Goal: Task Accomplishment & Management: Use online tool/utility

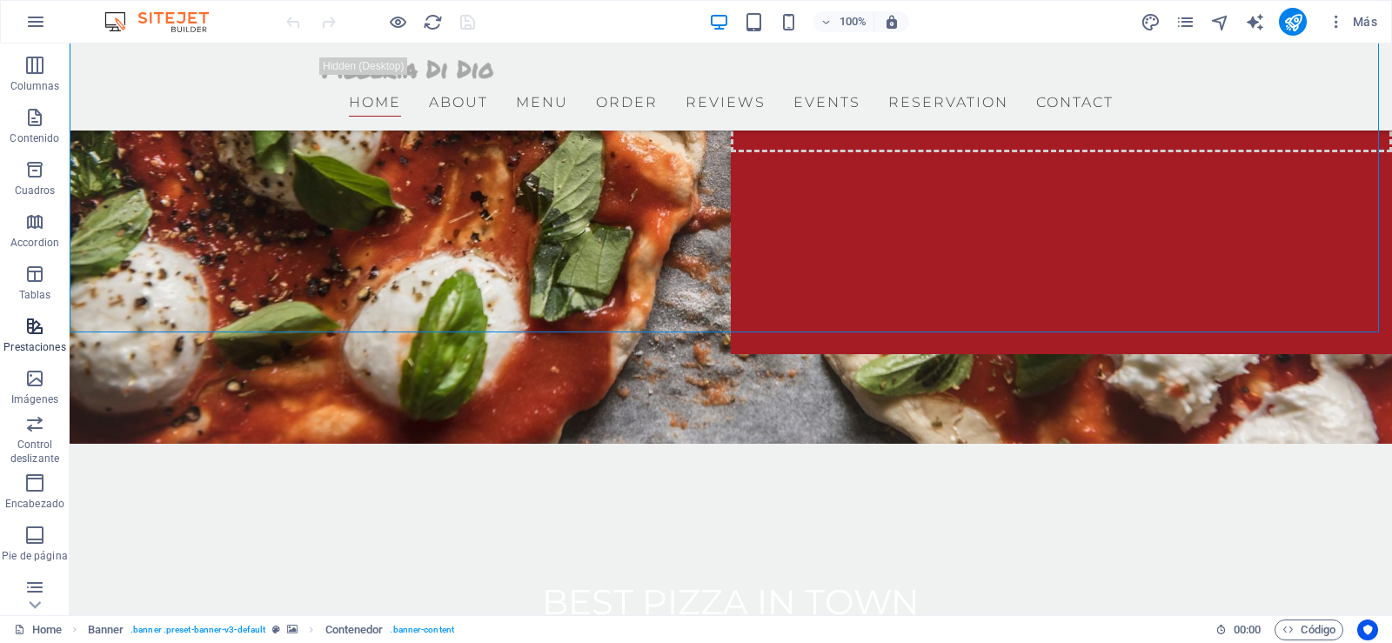
scroll to position [211, 0]
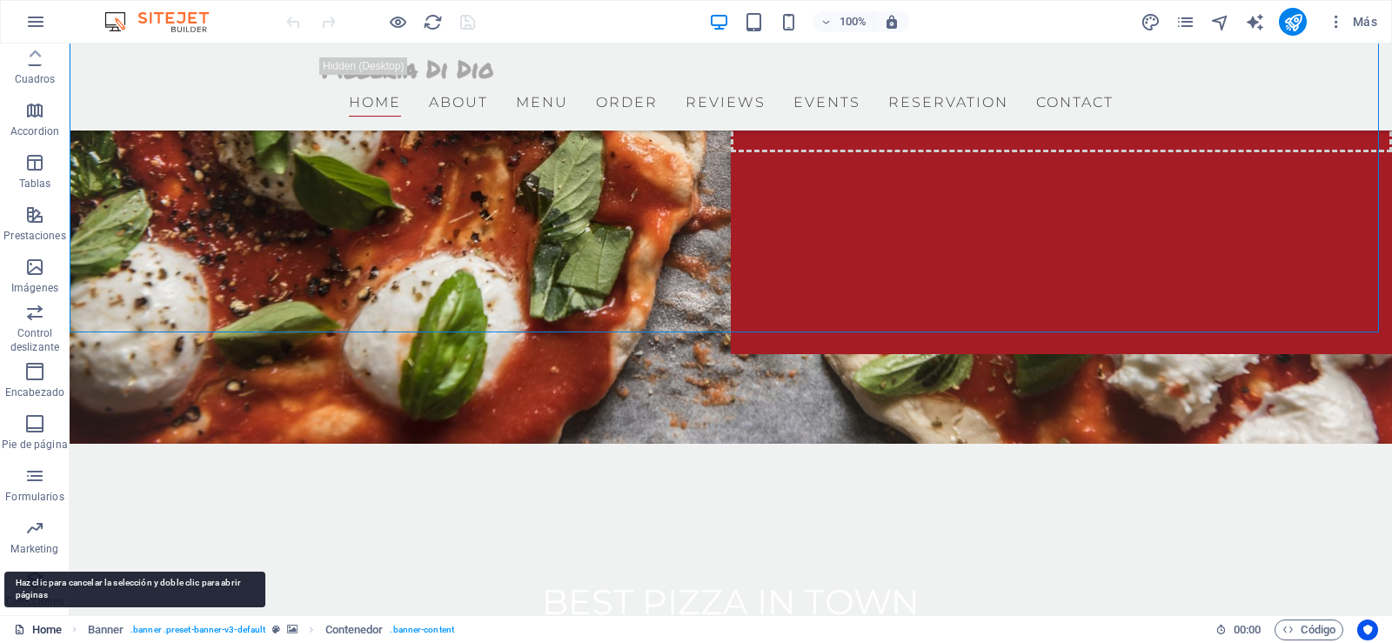
click at [38, 629] on link "Home" at bounding box center [38, 629] width 48 height 21
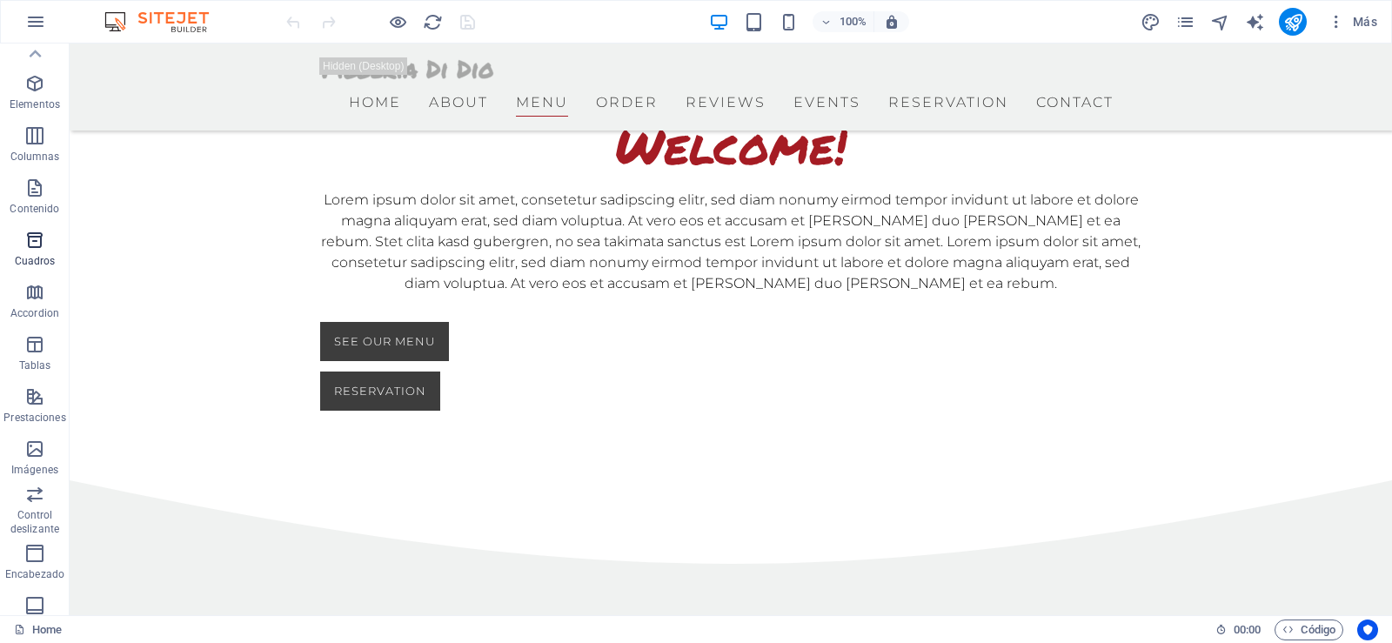
scroll to position [0, 0]
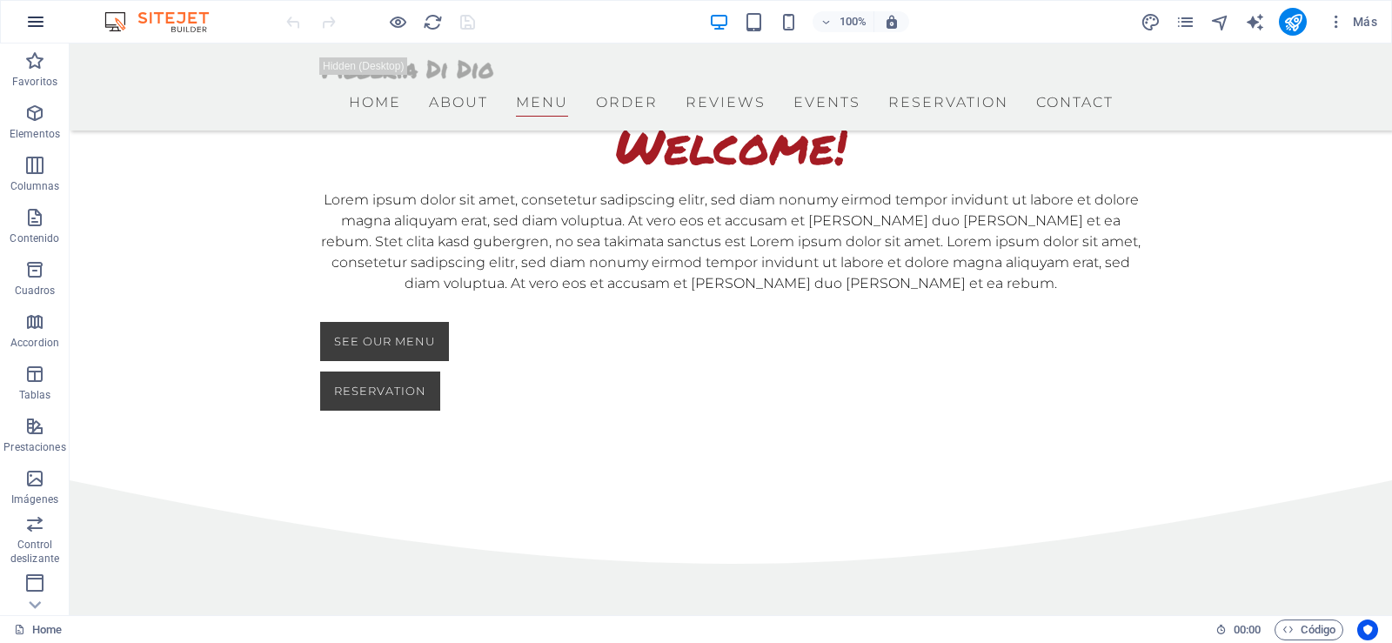
click at [34, 13] on icon "button" at bounding box center [35, 21] width 21 height 21
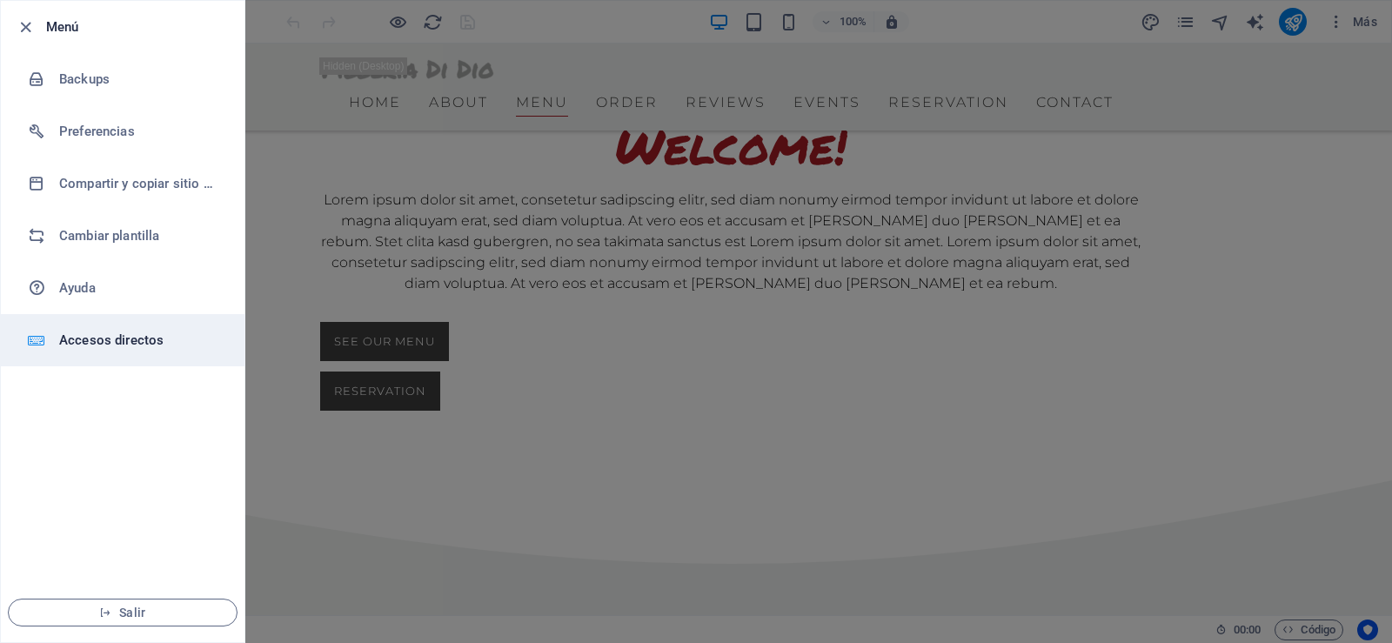
click at [99, 344] on h6 "Accesos directos" at bounding box center [139, 340] width 161 height 21
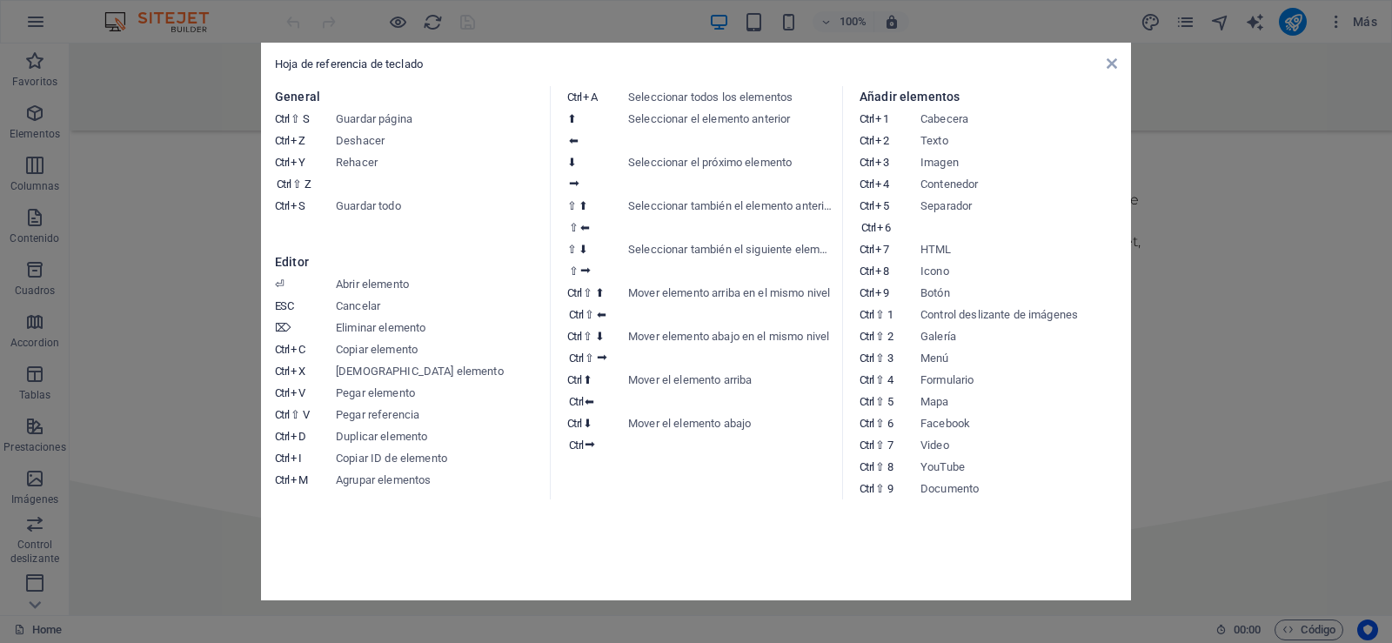
click at [19, 15] on aside "Hoja de referencia de teclado General Ctrl ⇧ S Guardar página Ctrl Z Deshacer C…" at bounding box center [696, 321] width 1392 height 643
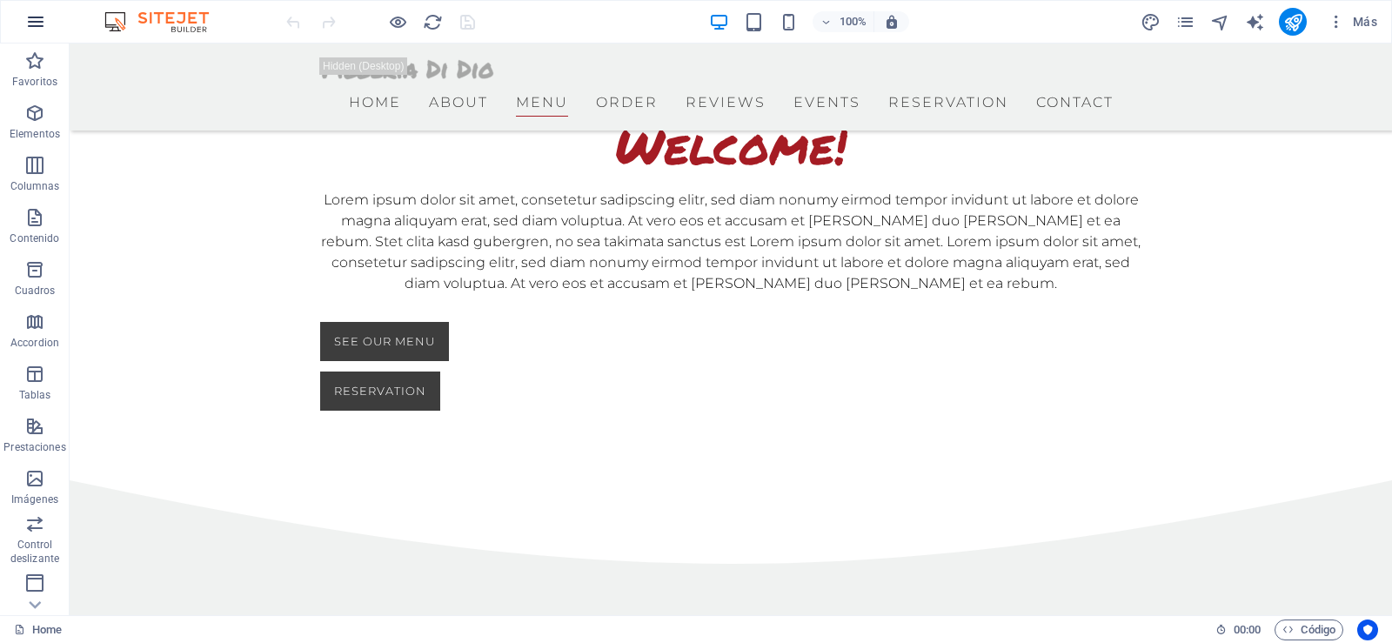
click at [44, 30] on icon "button" at bounding box center [35, 21] width 21 height 21
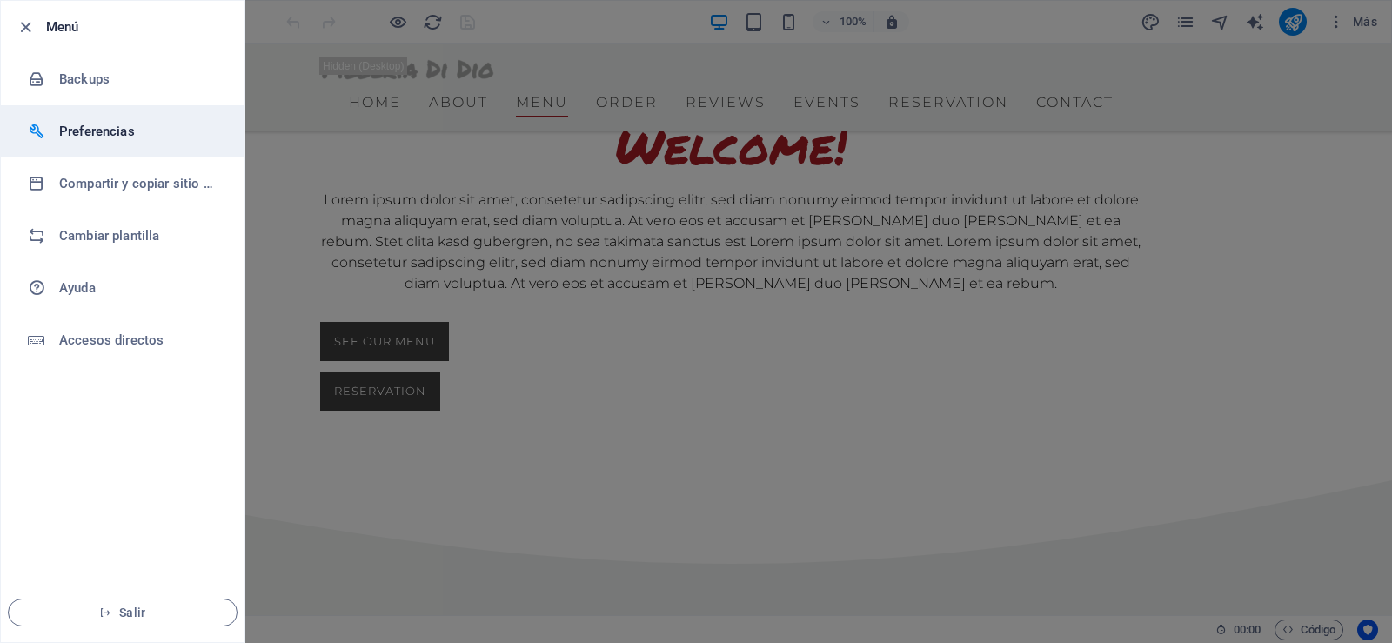
click at [113, 135] on h6 "Preferencias" at bounding box center [139, 131] width 161 height 21
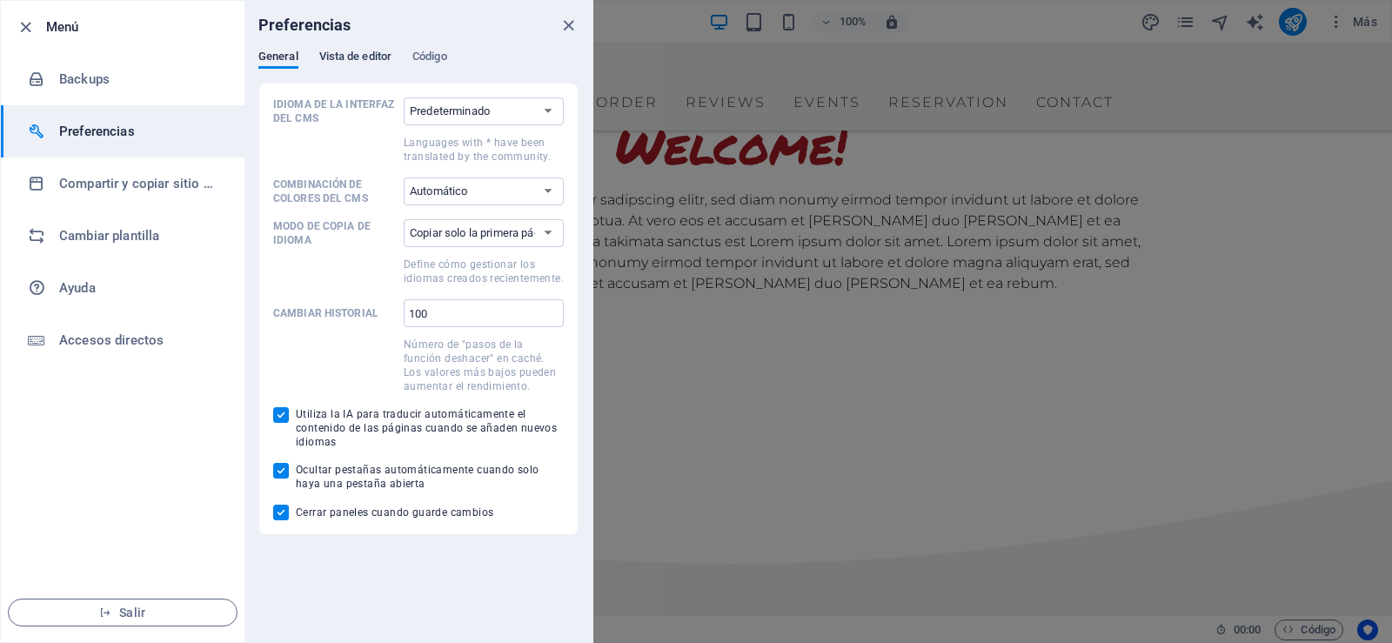
click at [378, 62] on span "Vista de editor" at bounding box center [355, 58] width 72 height 24
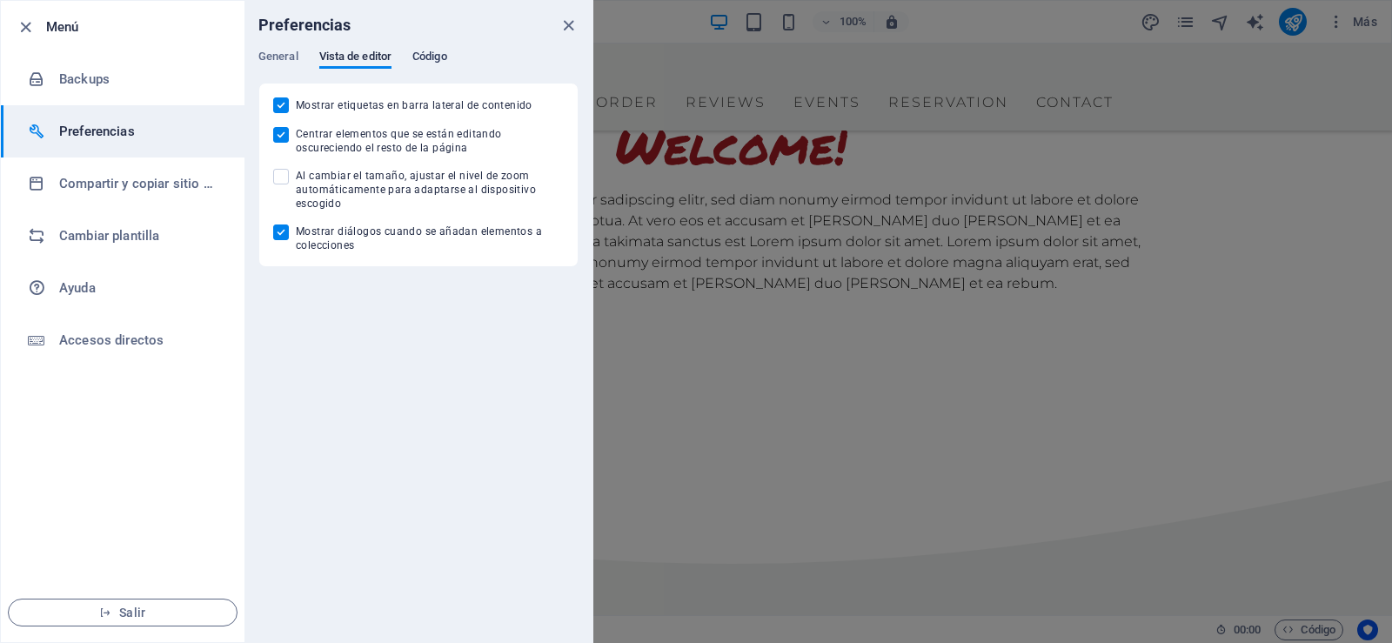
click at [446, 58] on span "Código" at bounding box center [429, 58] width 35 height 24
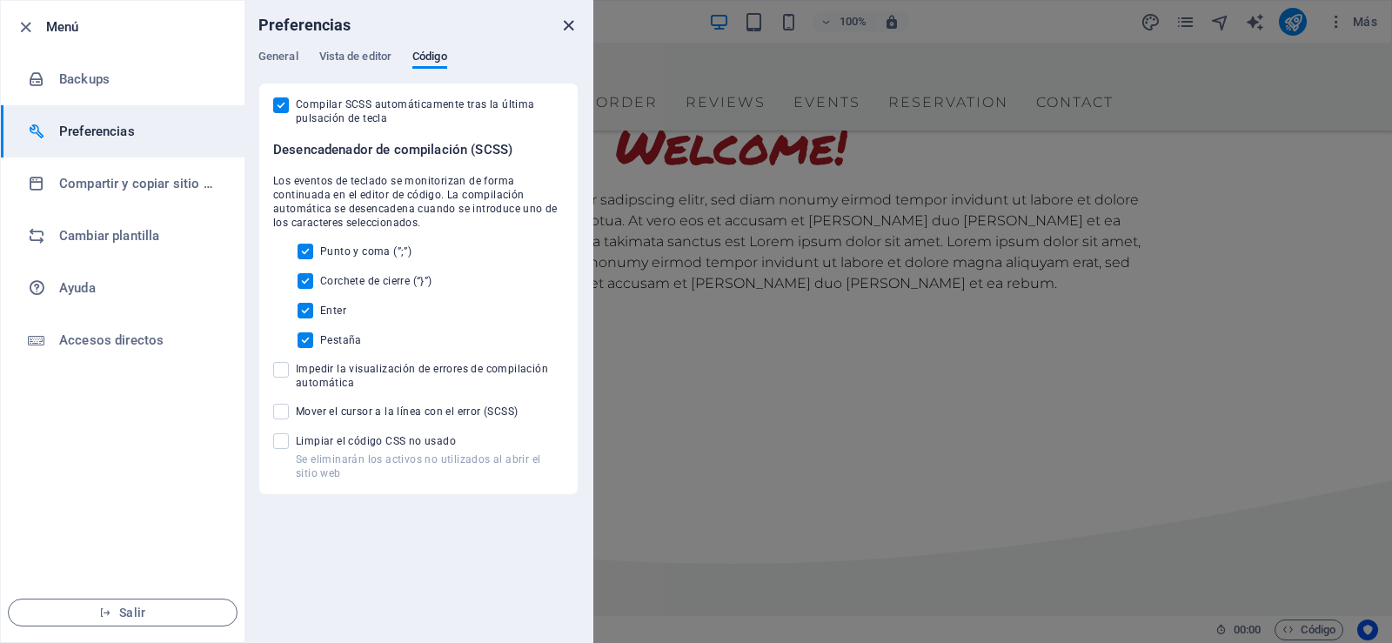
click at [578, 24] on icon "close" at bounding box center [568, 26] width 20 height 20
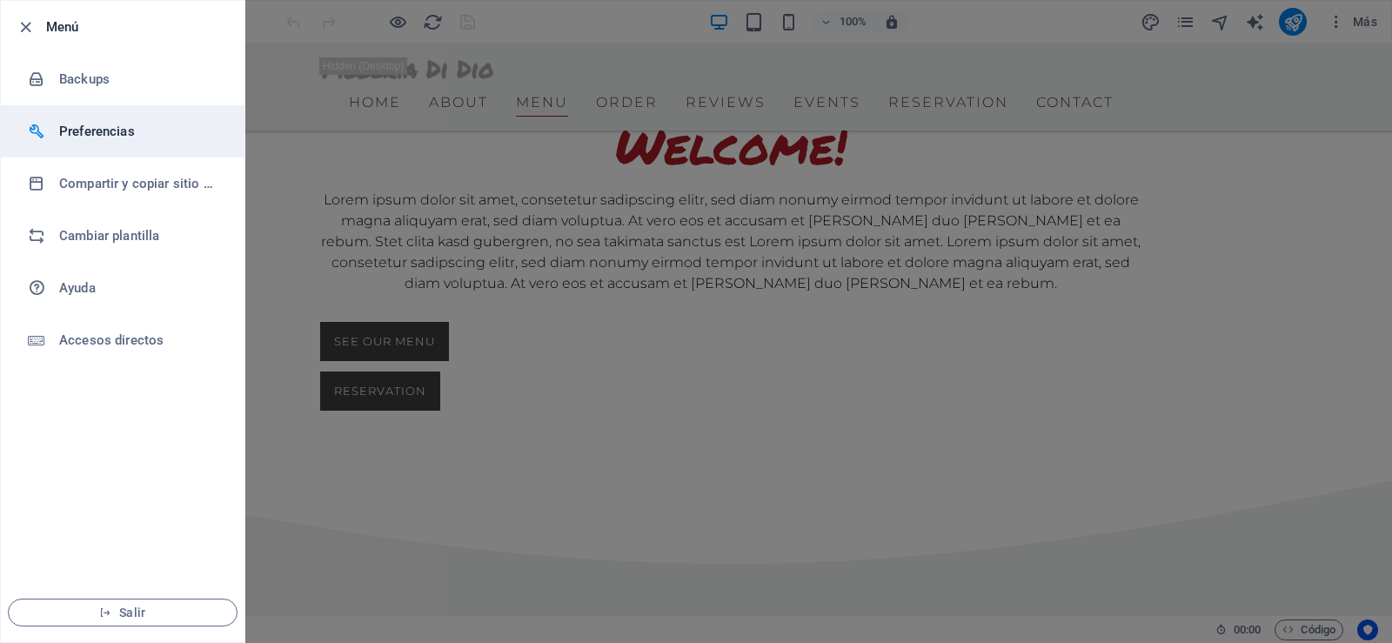
click at [155, 126] on h6 "Preferencias" at bounding box center [139, 131] width 161 height 21
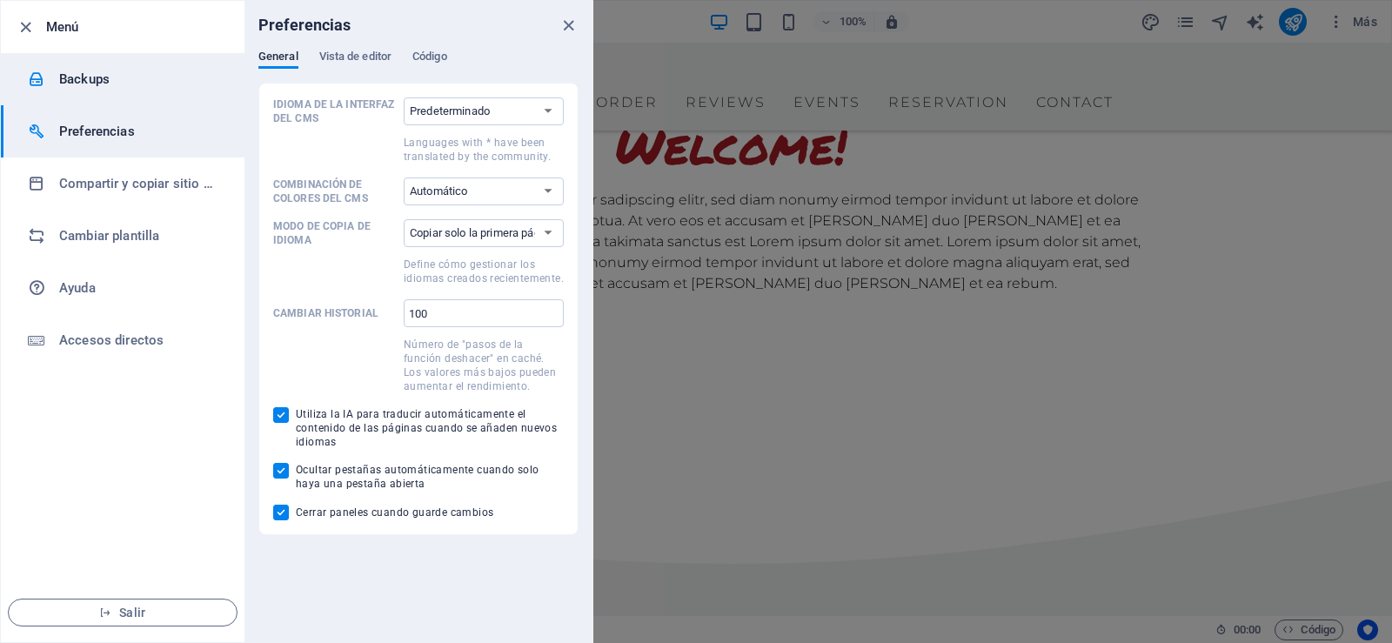
click at [118, 92] on li "Backups" at bounding box center [123, 79] width 244 height 52
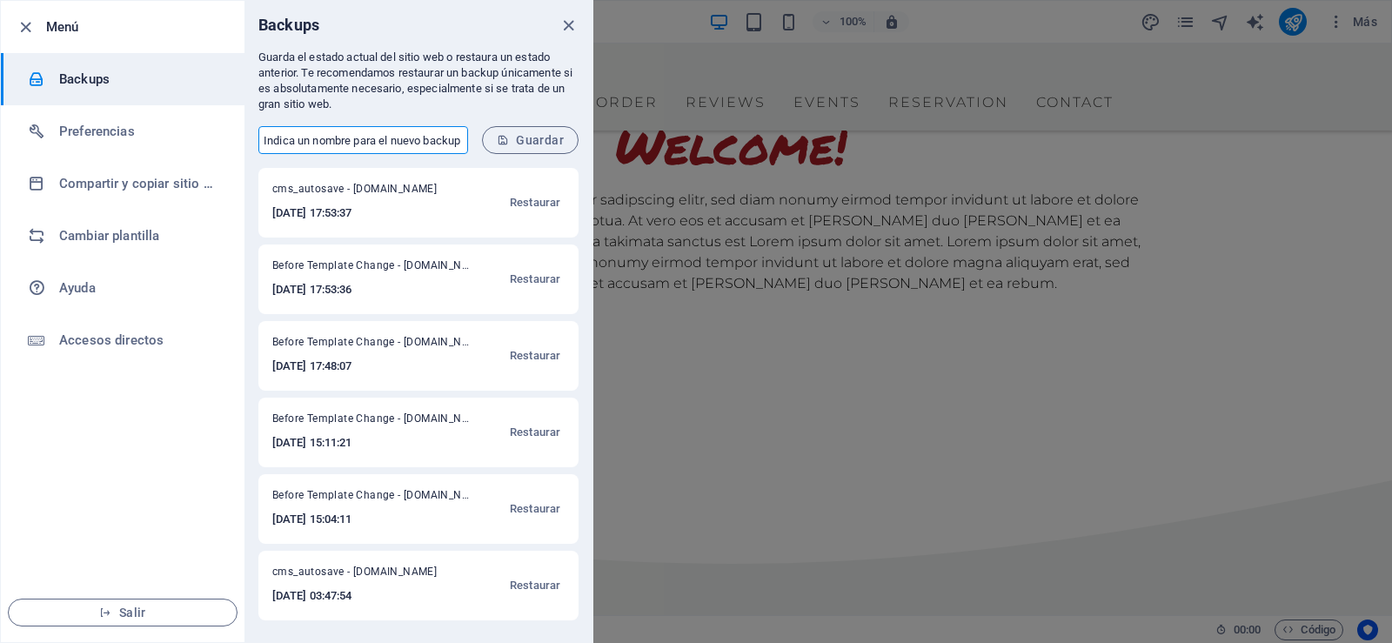
click at [431, 142] on input "text" at bounding box center [363, 140] width 210 height 28
click at [528, 178] on div "cms_autosave - [DOMAIN_NAME] [DATE] 17:53:37 Restaurar" at bounding box center [418, 203] width 320 height 70
click at [332, 585] on h6 "[DATE] 03:47:54" at bounding box center [363, 595] width 182 height 21
click at [321, 598] on h6 "[DATE] 03:47:54" at bounding box center [363, 595] width 182 height 21
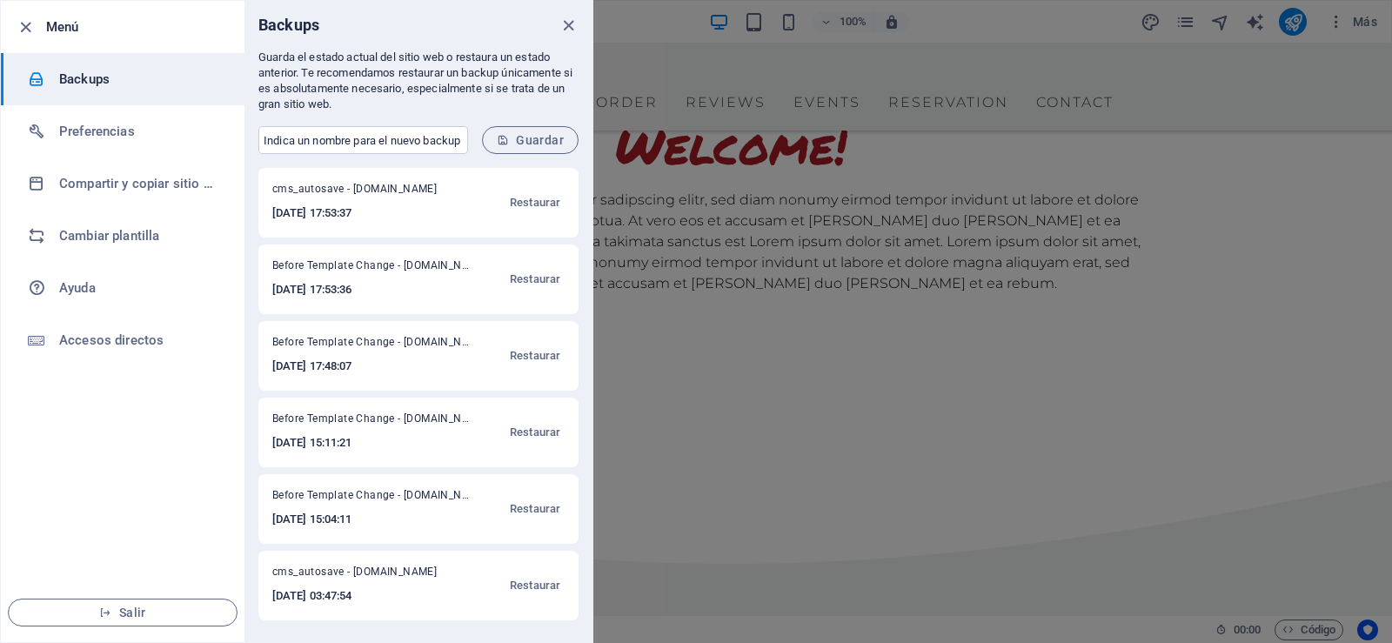
click at [321, 593] on h6 "[DATE] 03:47:54" at bounding box center [363, 595] width 182 height 21
click at [326, 574] on span "cms_autosave - [DOMAIN_NAME]" at bounding box center [363, 575] width 182 height 21
click at [327, 572] on span "cms_autosave - [DOMAIN_NAME]" at bounding box center [363, 575] width 182 height 21
click at [327, 570] on span "cms_autosave - [DOMAIN_NAME]" at bounding box center [363, 575] width 182 height 21
click at [337, 511] on h6 "[DATE] 15:04:11" at bounding box center [371, 519] width 198 height 21
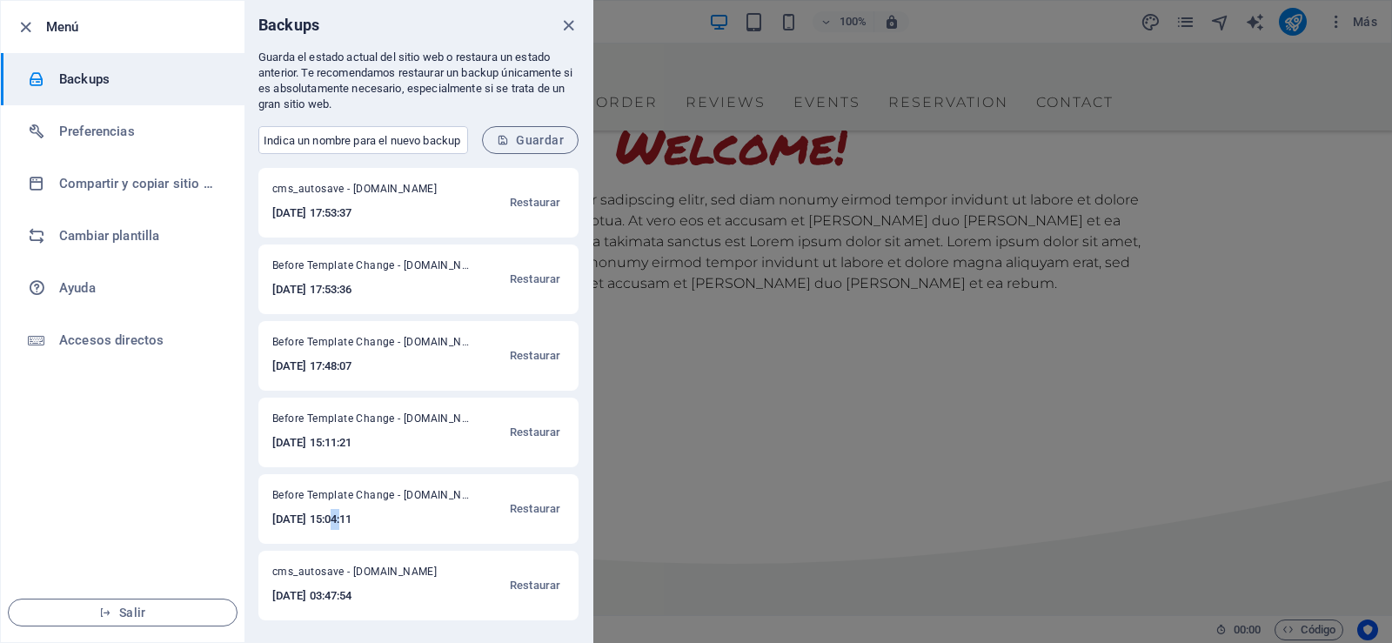
click at [337, 511] on h6 "[DATE] 15:04:11" at bounding box center [371, 519] width 198 height 21
click at [351, 434] on h6 "[DATE] 15:11:21" at bounding box center [371, 442] width 198 height 21
click at [351, 433] on h6 "[DATE] 15:11:21" at bounding box center [371, 442] width 198 height 21
click at [349, 357] on h6 "[DATE] 17:48:07" at bounding box center [371, 366] width 198 height 21
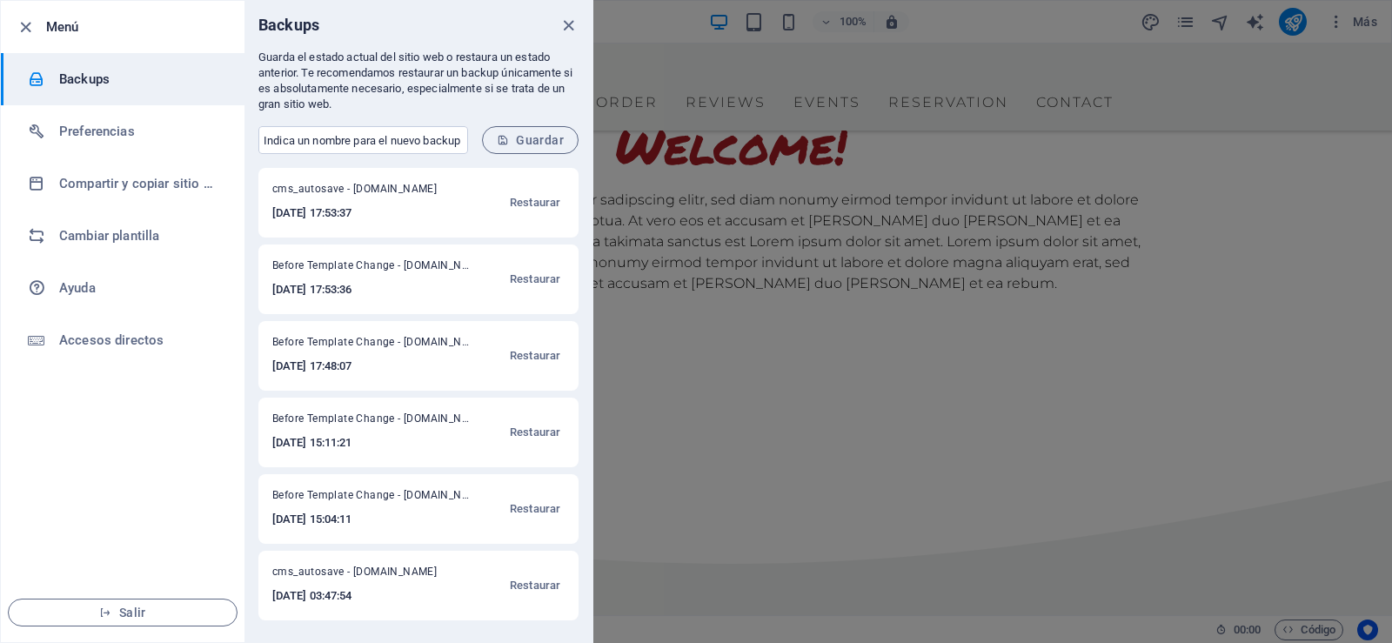
click at [351, 289] on h6 "[DATE] 17:53:36" at bounding box center [371, 289] width 198 height 21
click at [340, 188] on span "cms_autosave - [DOMAIN_NAME]" at bounding box center [363, 192] width 182 height 21
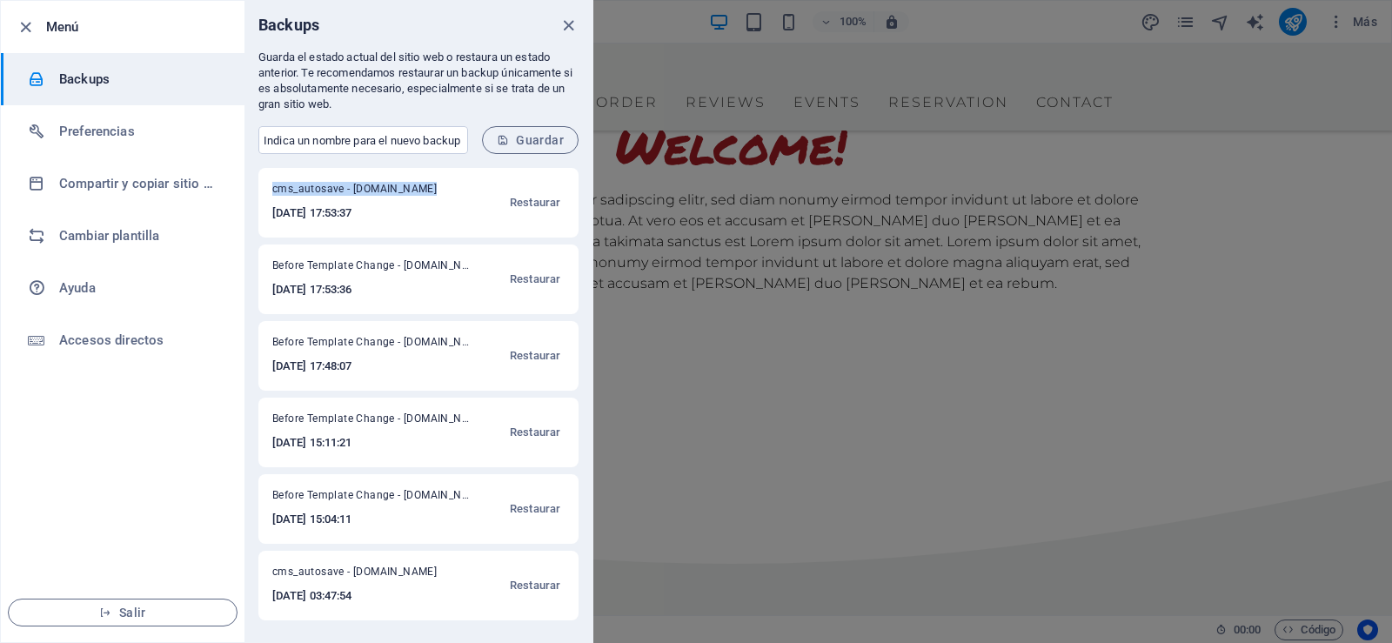
click at [365, 200] on span "cms_autosave - [DOMAIN_NAME]" at bounding box center [363, 192] width 182 height 21
click at [440, 211] on h6 "[DATE] 17:53:37" at bounding box center [363, 213] width 182 height 21
click at [363, 179] on div "cms_autosave - [DOMAIN_NAME] [DATE] 17:53:37 Restaurar" at bounding box center [418, 203] width 320 height 70
click at [357, 192] on span "cms_autosave - [DOMAIN_NAME]" at bounding box center [363, 192] width 182 height 21
drag, startPoint x: 518, startPoint y: 179, endPoint x: 335, endPoint y: 161, distance: 183.6
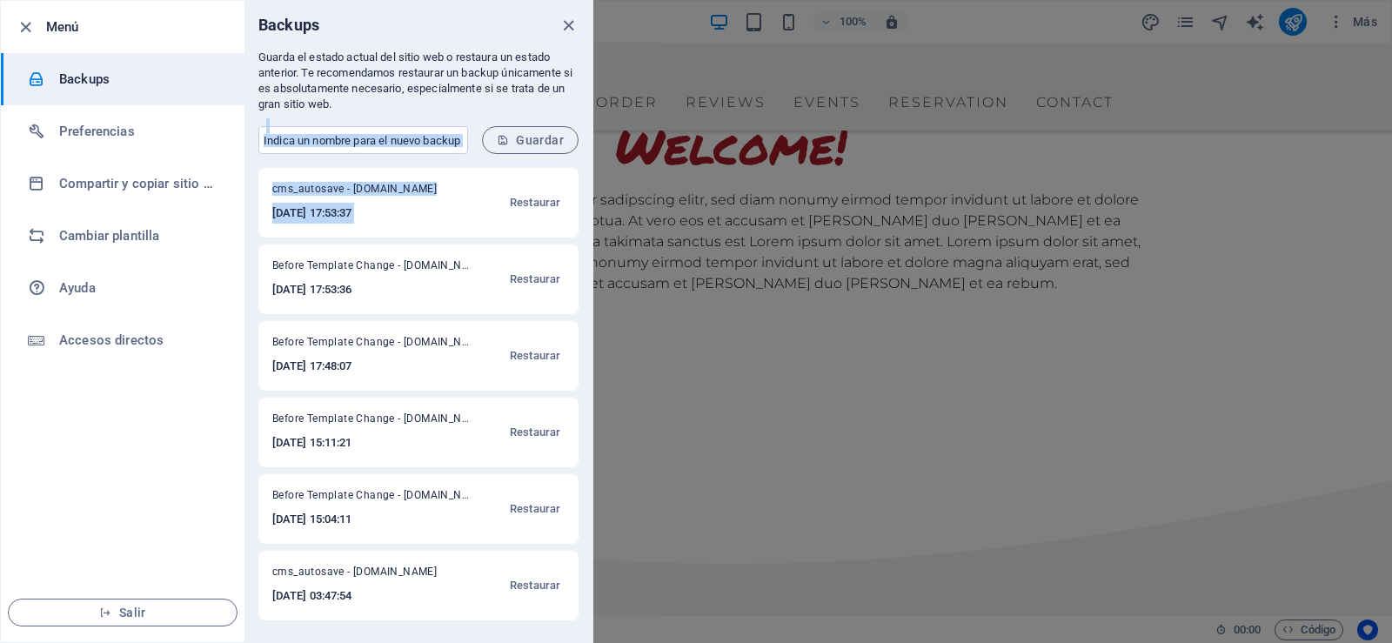
click at [335, 162] on div "Backups Guarda el estado actual del sitio web o restaura un estado anterior. Te…" at bounding box center [418, 321] width 348 height 641
drag, startPoint x: 384, startPoint y: 520, endPoint x: 465, endPoint y: 525, distance: 81.0
click at [391, 520] on h6 "[DATE] 15:04:11" at bounding box center [371, 519] width 198 height 21
click at [470, 521] on h6 "[DATE] 15:04:11" at bounding box center [371, 519] width 198 height 21
click at [572, 26] on icon "close" at bounding box center [568, 26] width 20 height 20
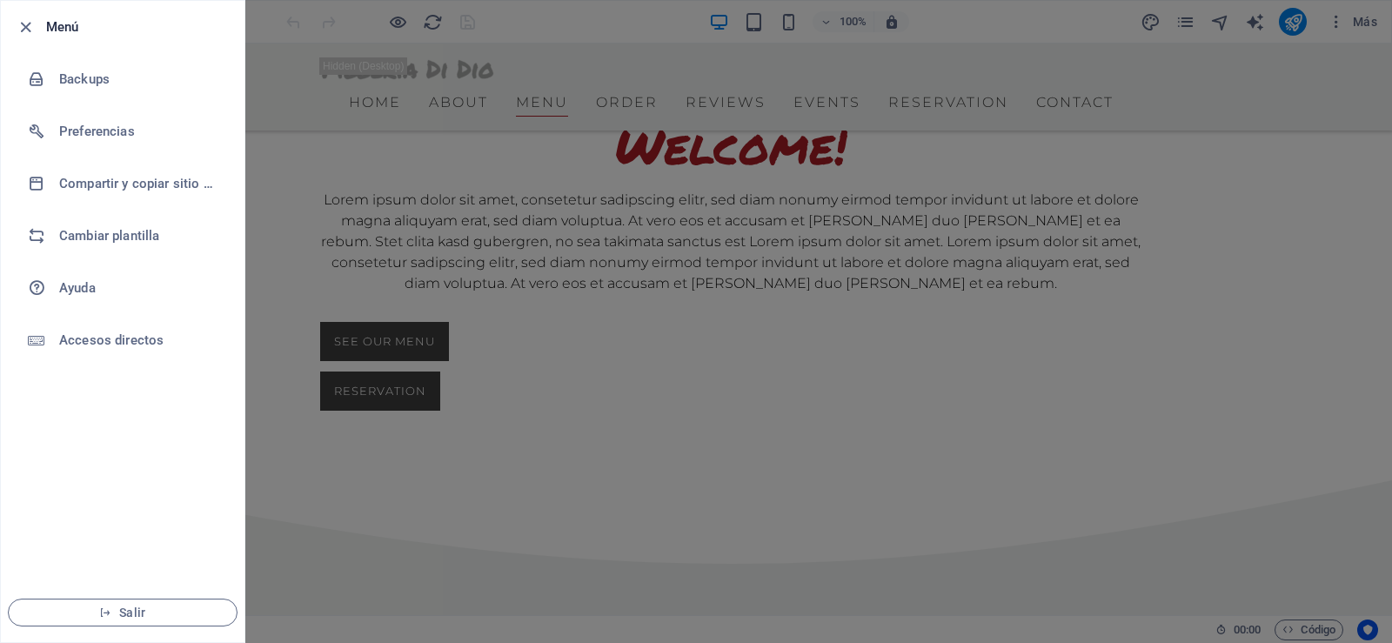
click at [290, 139] on div at bounding box center [696, 321] width 1392 height 643
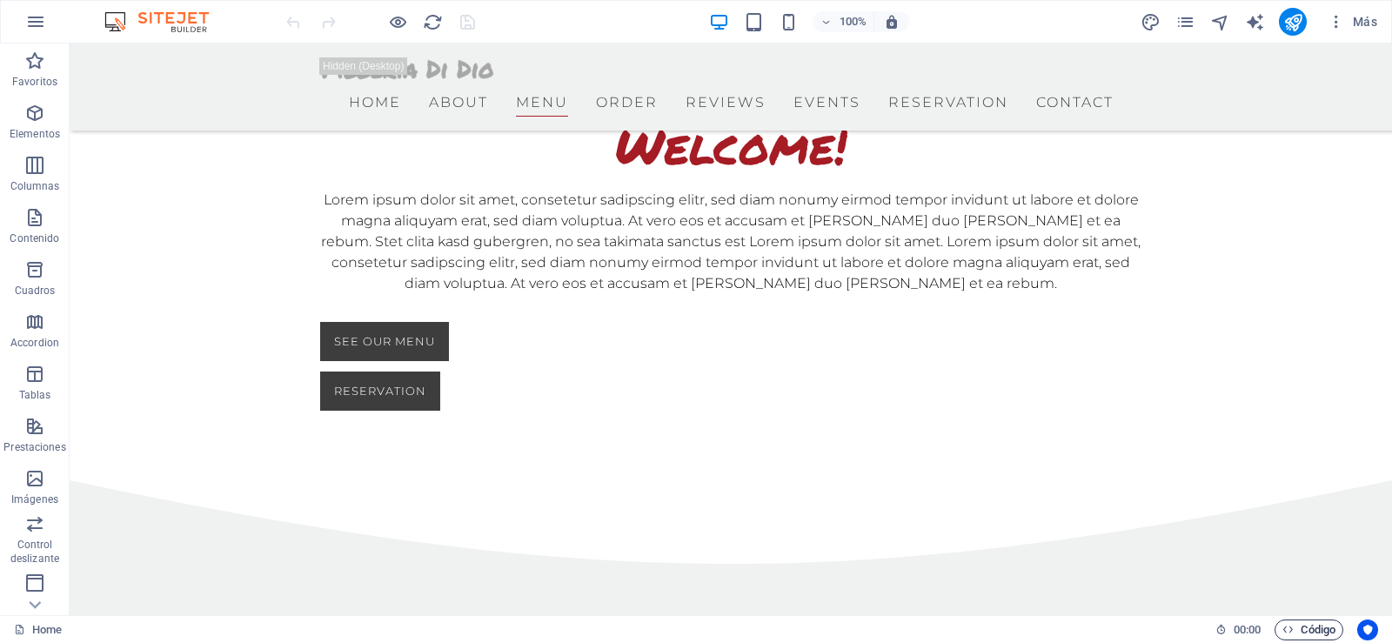
click at [1318, 626] on span "Código" at bounding box center [1308, 629] width 53 height 21
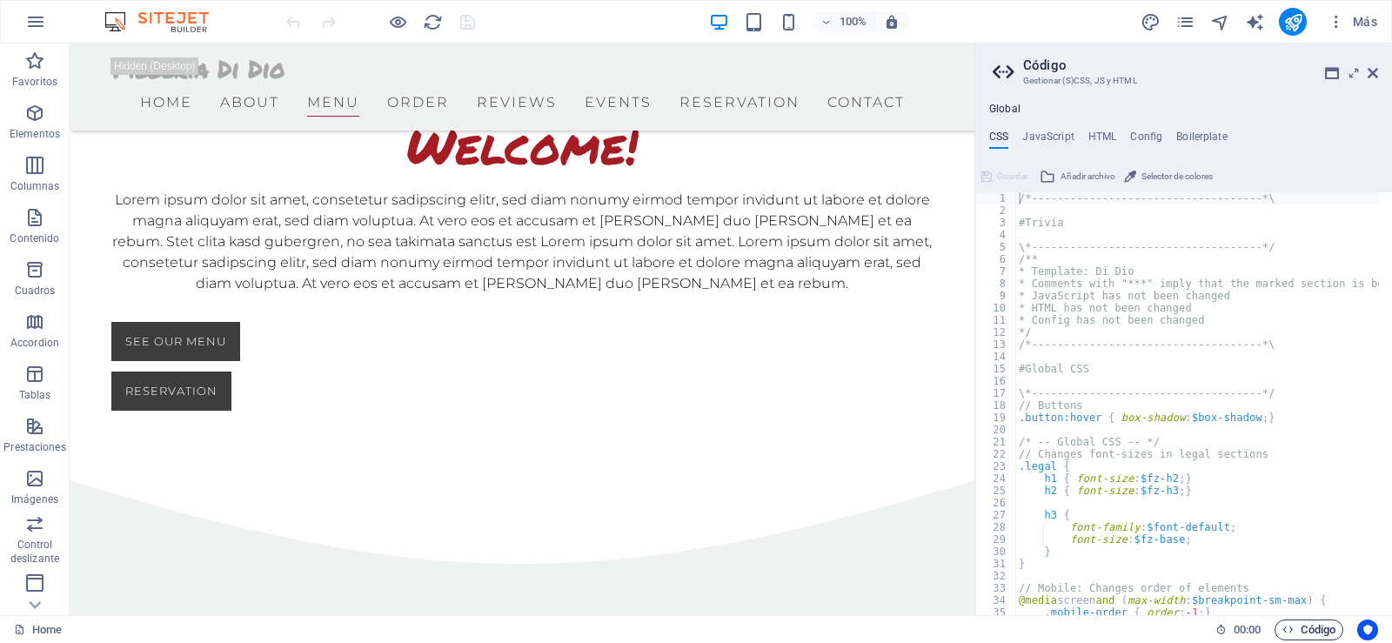
click at [1318, 626] on span "Código" at bounding box center [1308, 629] width 53 height 21
click at [1373, 74] on icon at bounding box center [1373, 73] width 10 height 14
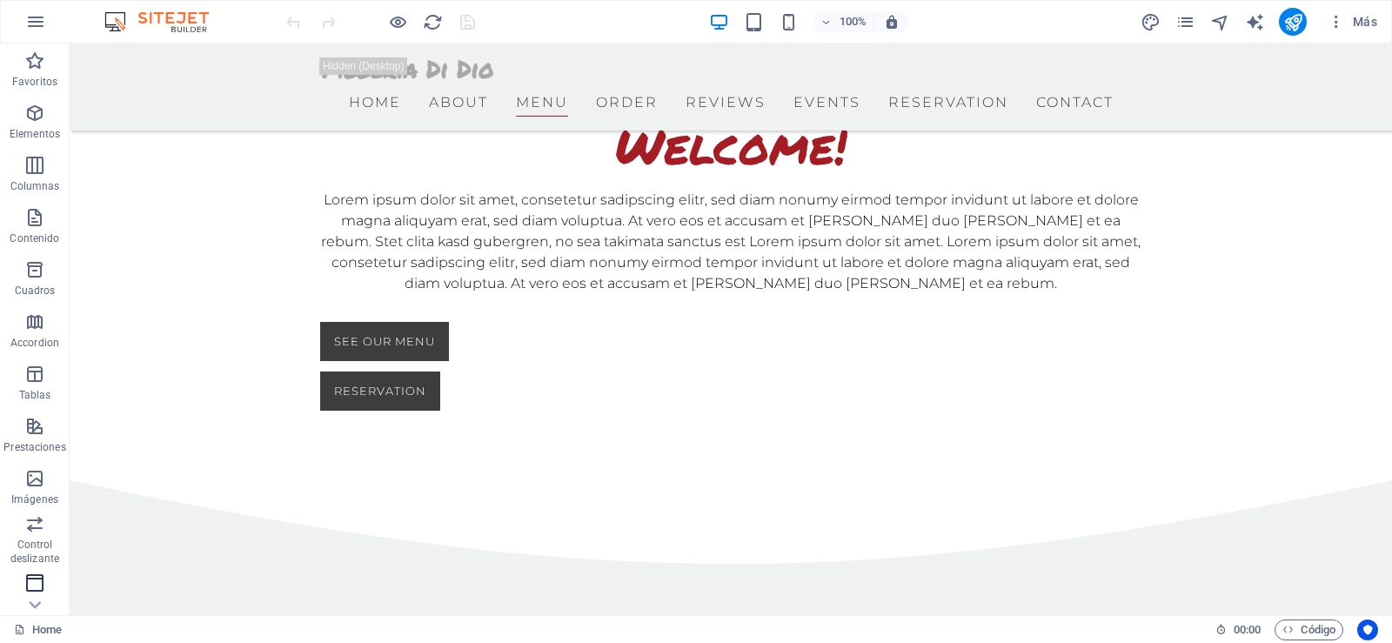
click at [37, 580] on icon "button" at bounding box center [34, 582] width 21 height 21
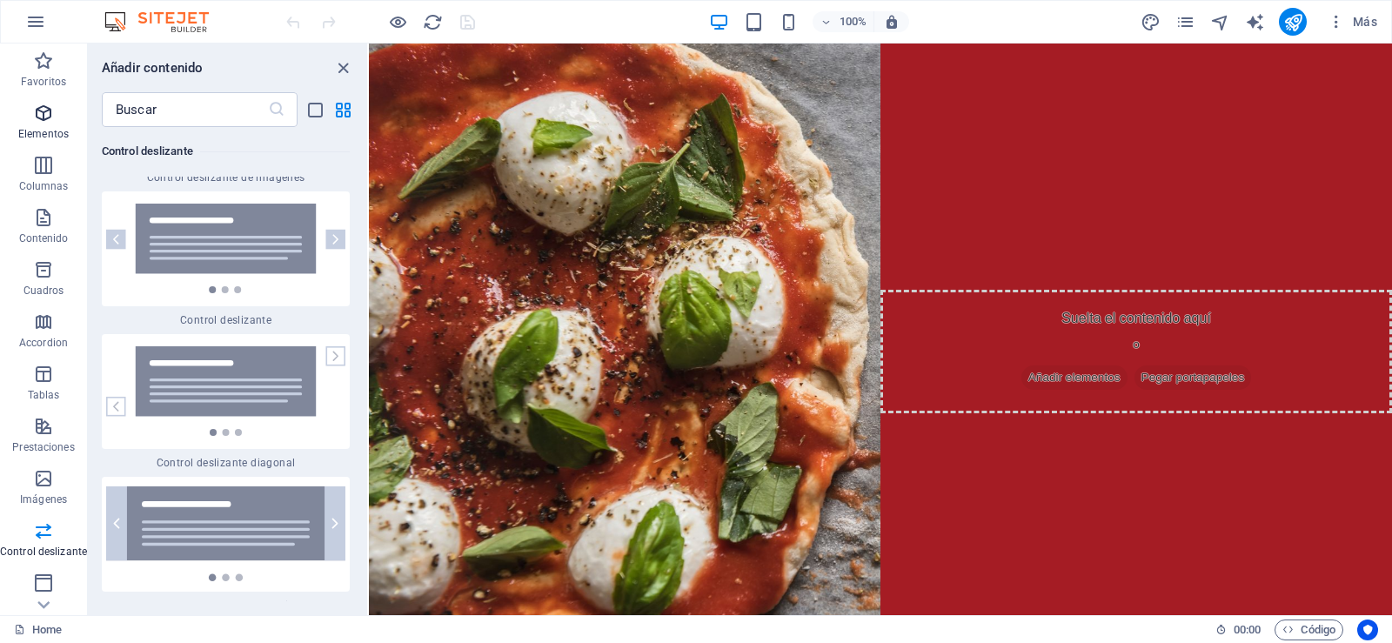
click at [50, 125] on span "Elementos" at bounding box center [43, 124] width 87 height 42
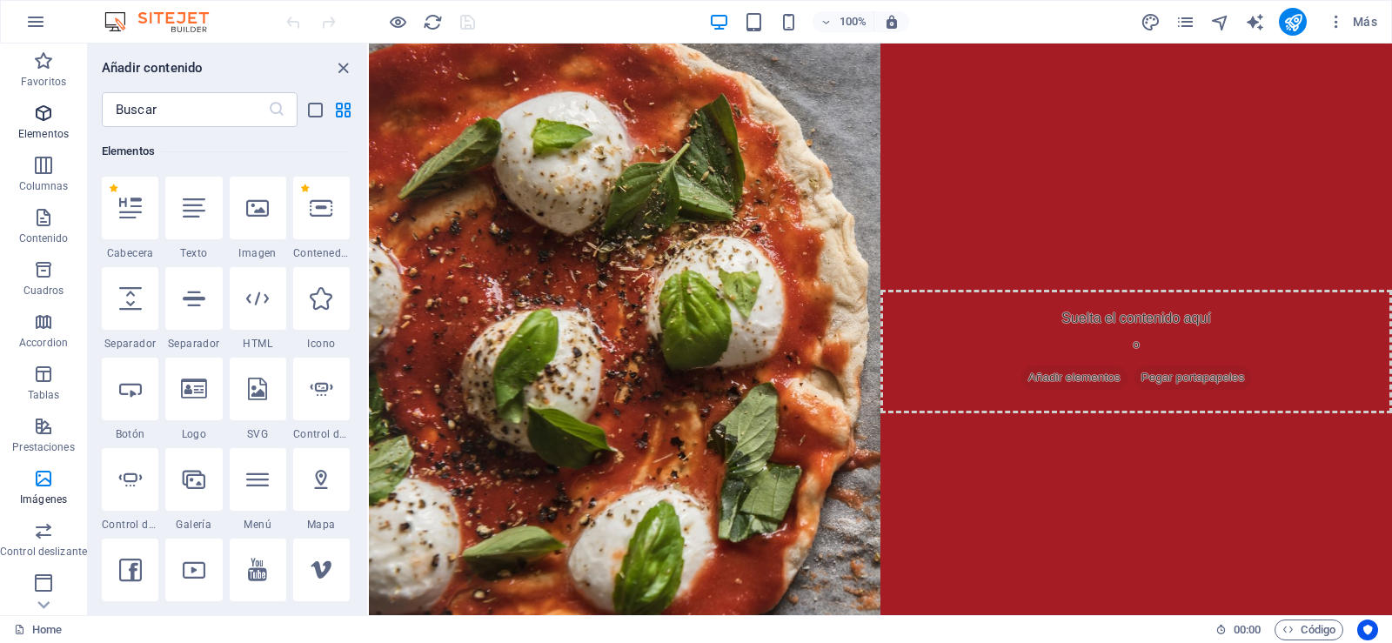
scroll to position [328, 0]
click at [44, 62] on icon "button" at bounding box center [43, 60] width 21 height 21
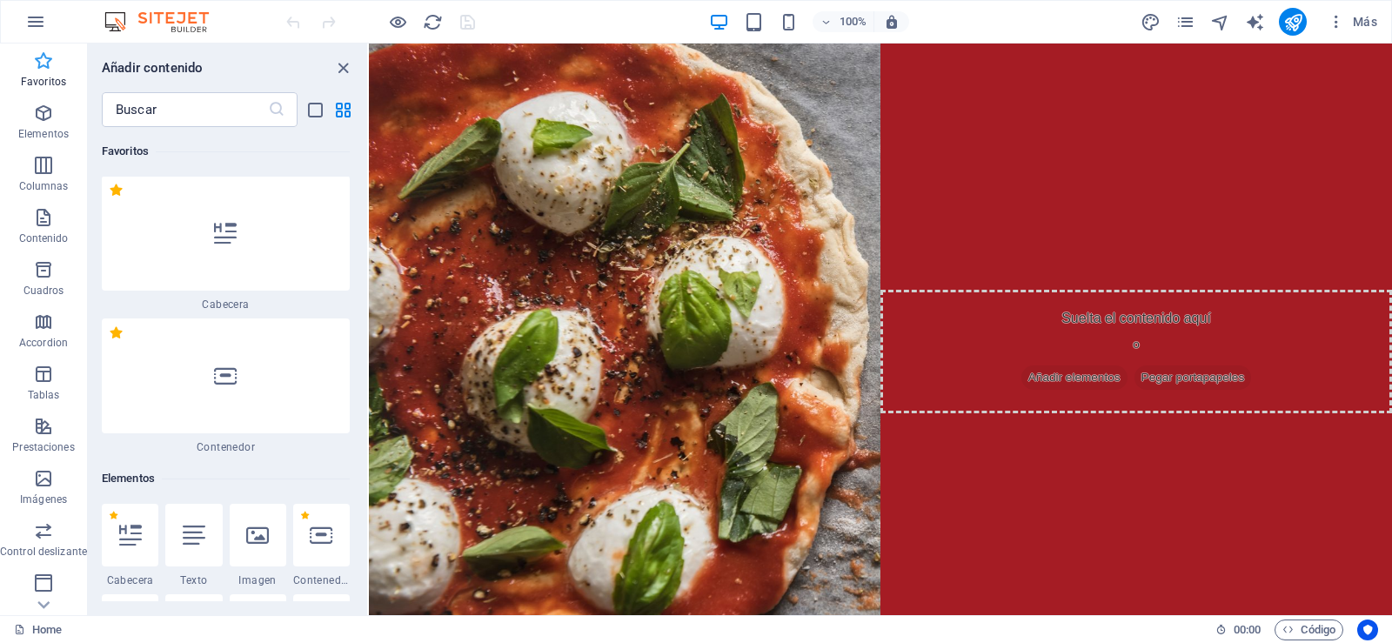
scroll to position [0, 0]
click at [50, 74] on span "Favoritos" at bounding box center [43, 71] width 87 height 42
click at [48, 118] on icon "button" at bounding box center [43, 113] width 21 height 21
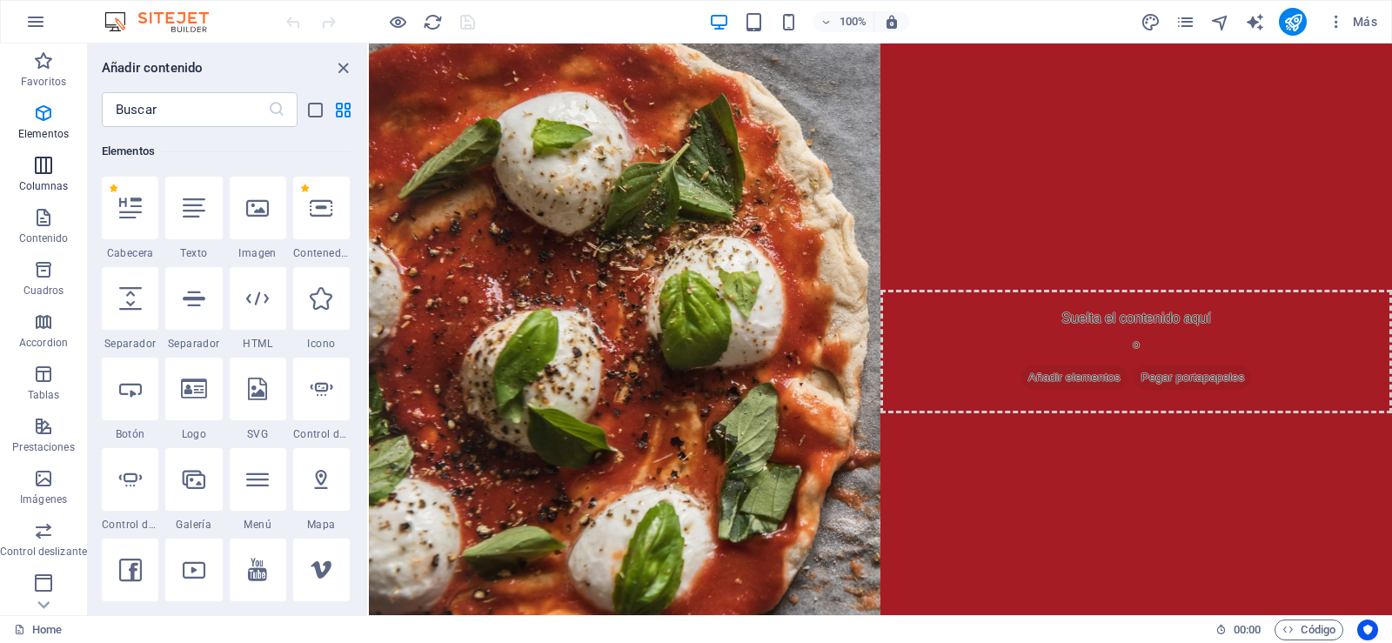
click at [37, 166] on icon "button" at bounding box center [43, 165] width 21 height 21
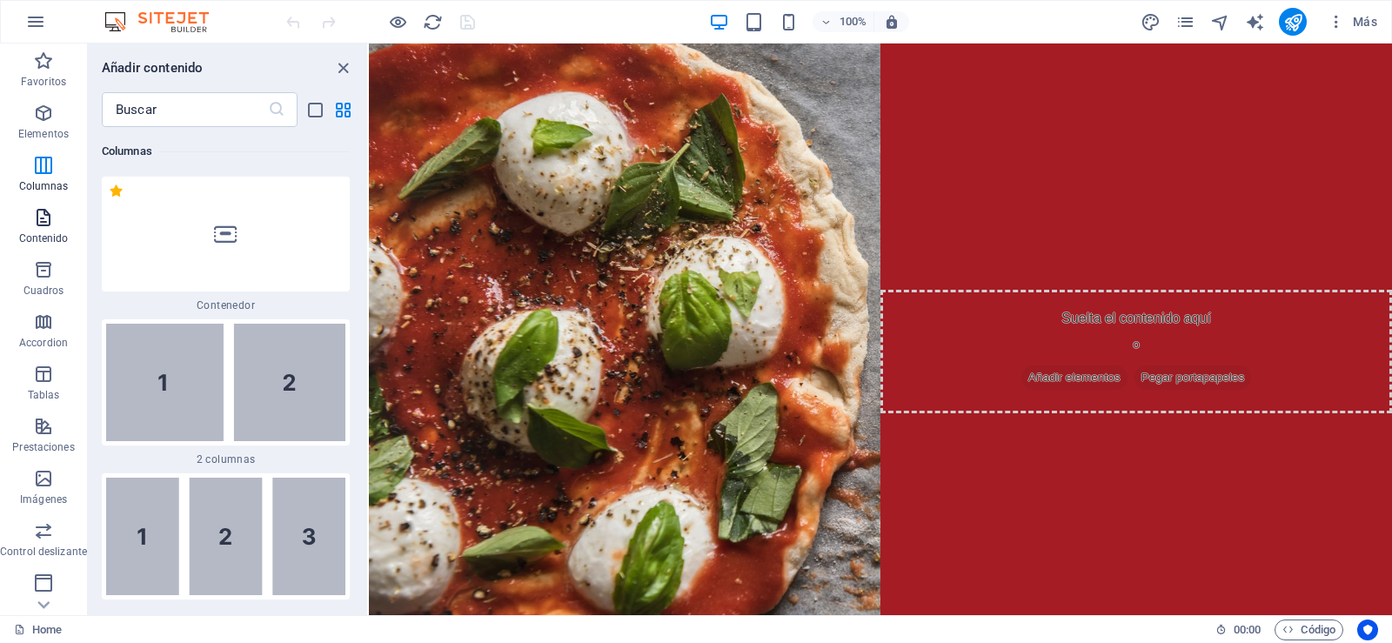
click at [58, 222] on span "Contenido" at bounding box center [43, 228] width 87 height 42
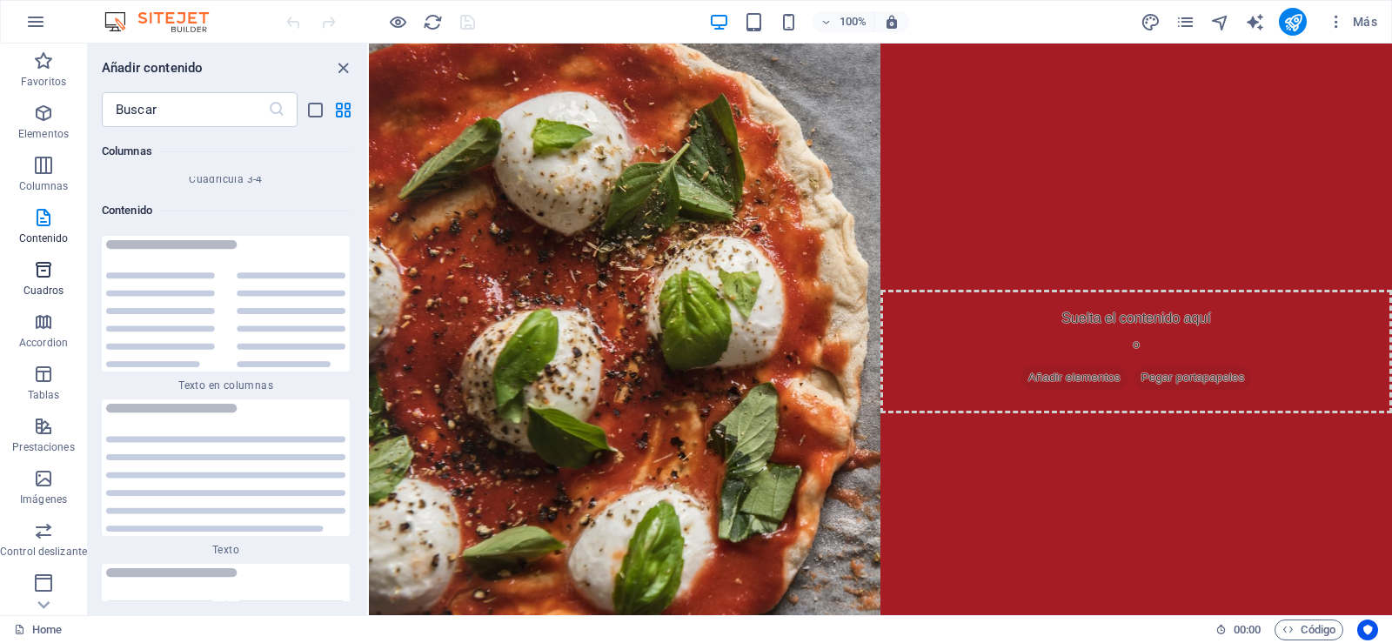
click at [53, 274] on icon "button" at bounding box center [43, 269] width 21 height 21
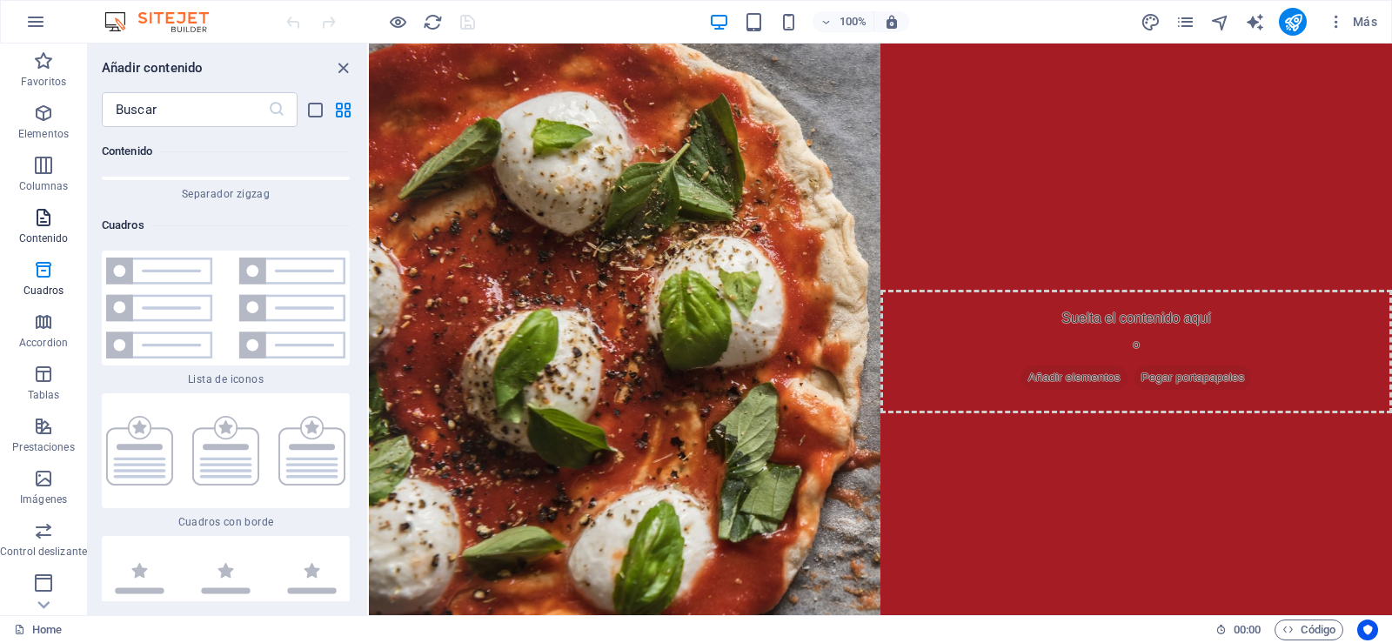
click at [49, 244] on p "Contenido" at bounding box center [44, 238] width 50 height 14
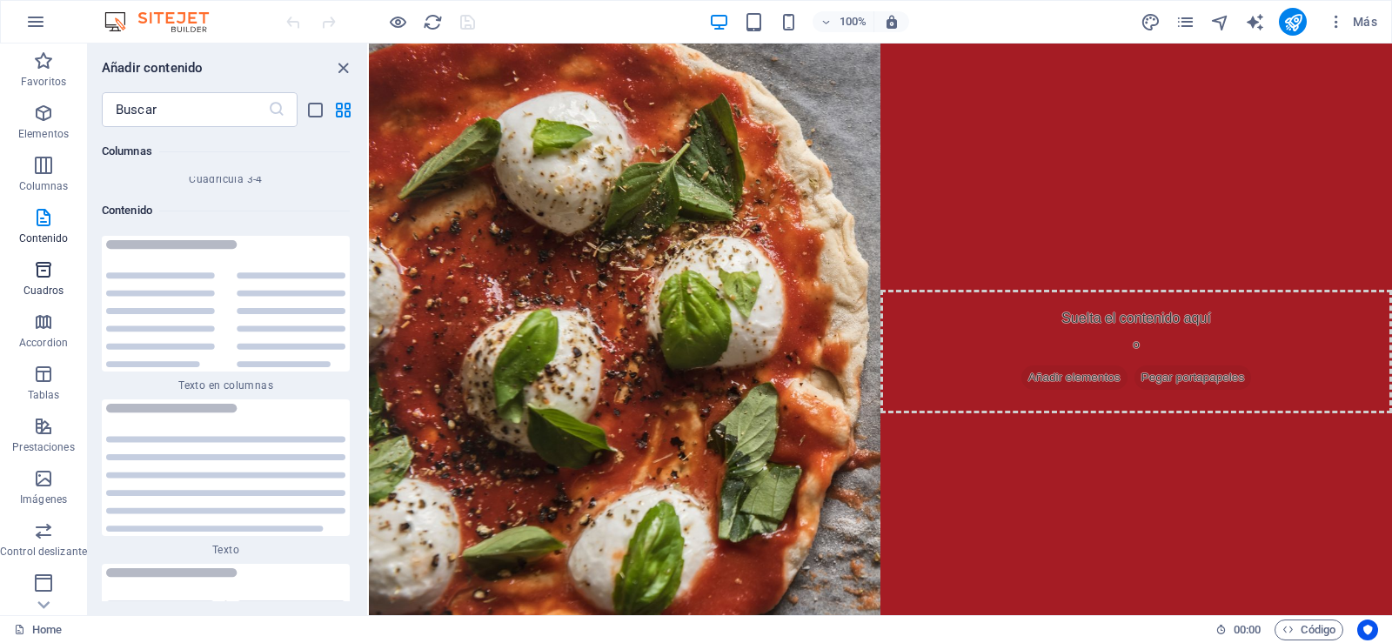
click at [39, 297] on p "Cuadros" at bounding box center [43, 291] width 41 height 14
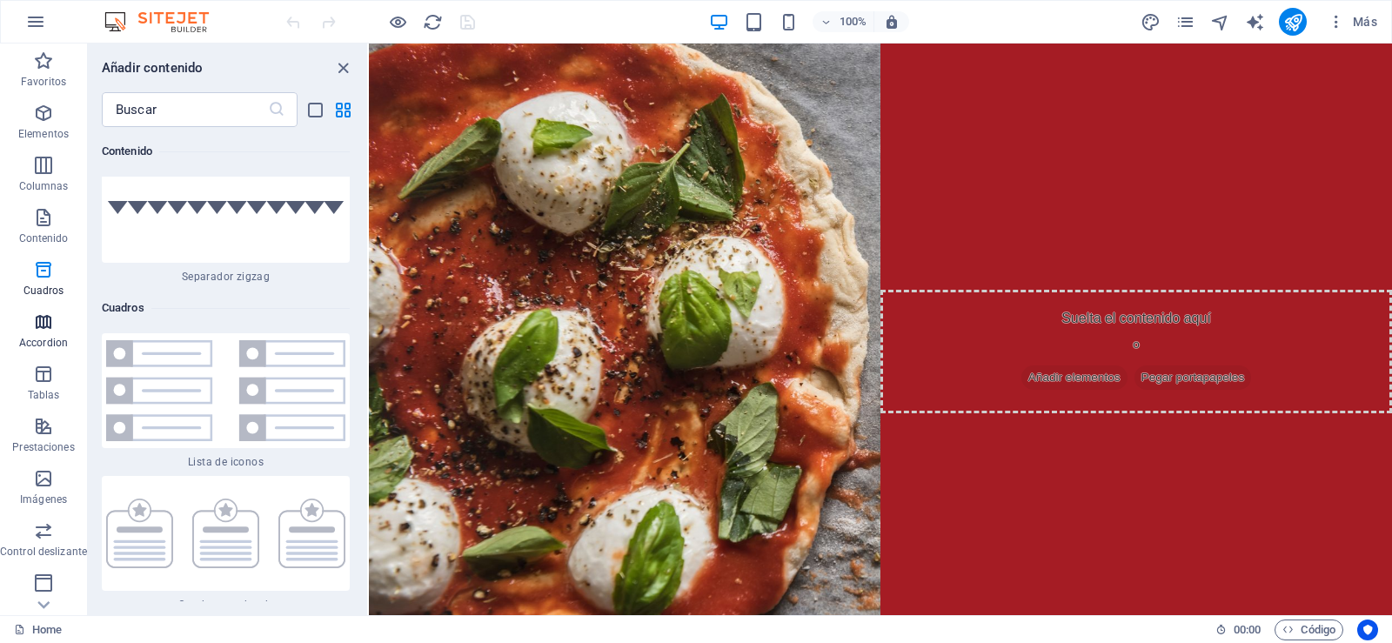
click at [55, 356] on button "Accordion" at bounding box center [43, 330] width 87 height 52
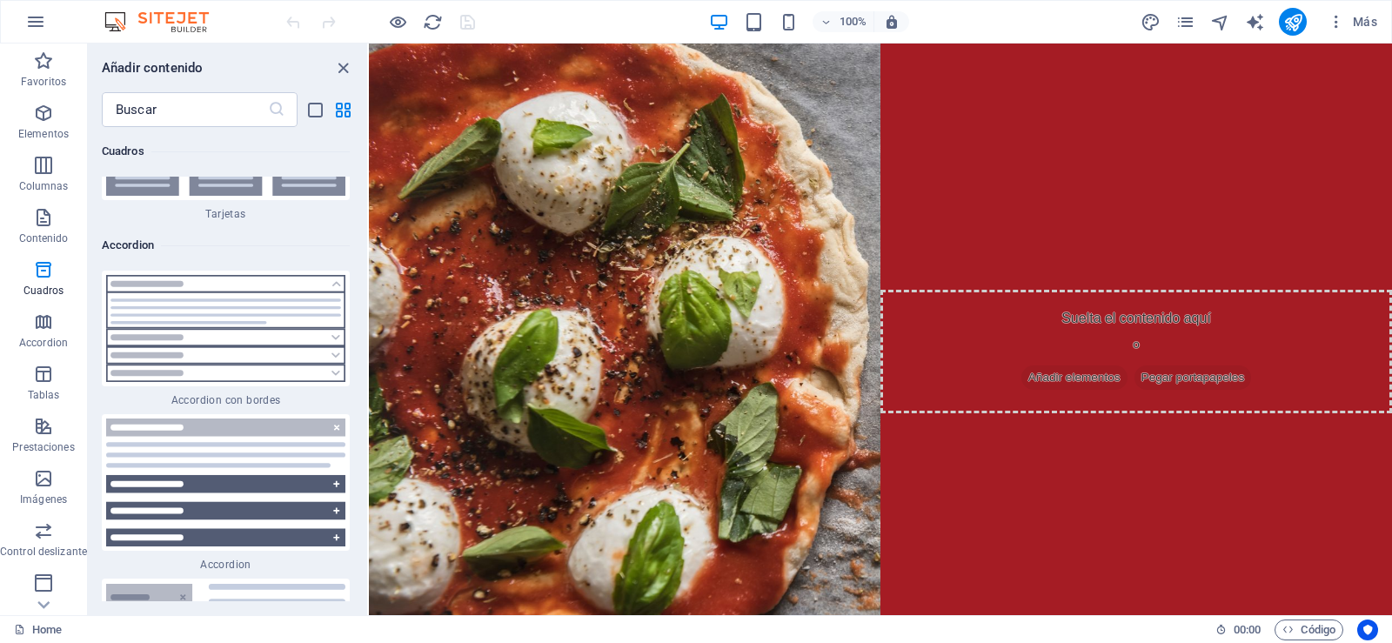
scroll to position [10719, 0]
